Goal: Task Accomplishment & Management: Manage account settings

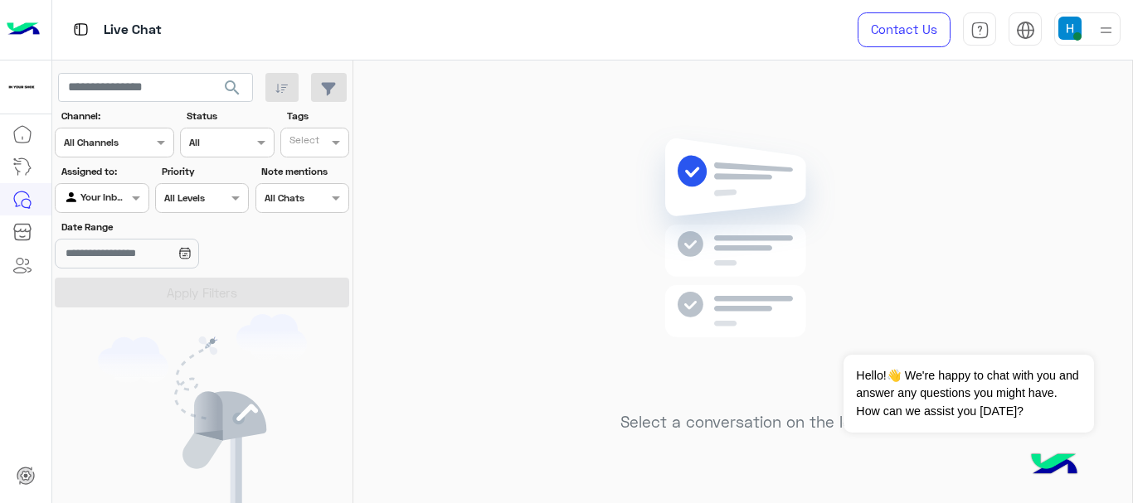
click at [1062, 25] on img at bounding box center [1069, 28] width 23 height 23
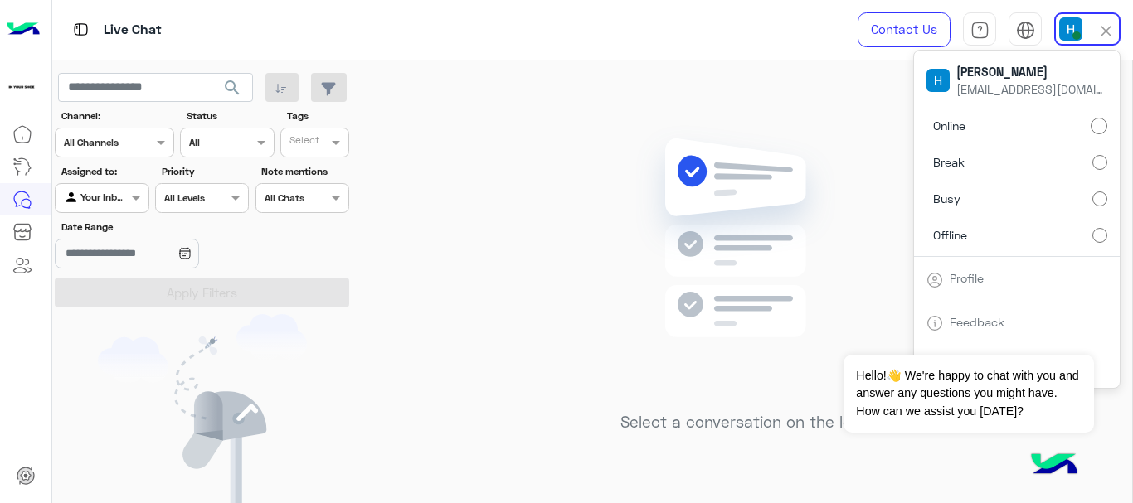
click at [1054, 228] on label "Offline" at bounding box center [1016, 235] width 181 height 30
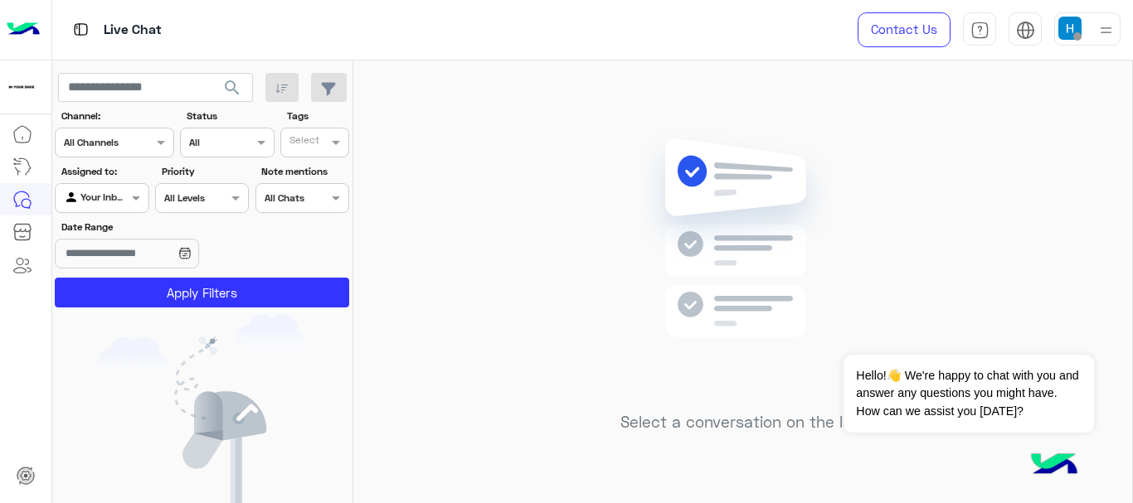
click at [1066, 27] on img at bounding box center [1069, 28] width 23 height 23
